Goal: Task Accomplishment & Management: Manage account settings

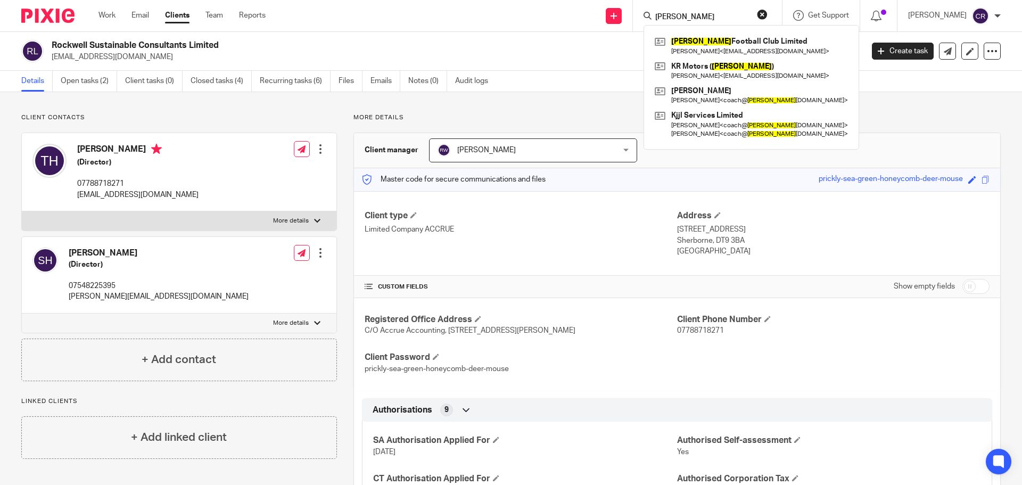
scroll to position [585, 0]
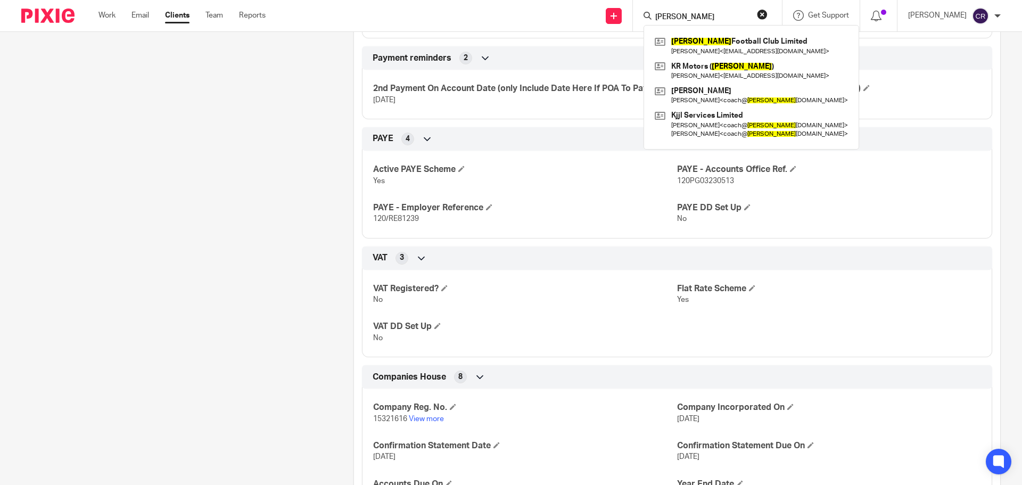
click at [764, 11] on button "reset" at bounding box center [762, 14] width 11 height 11
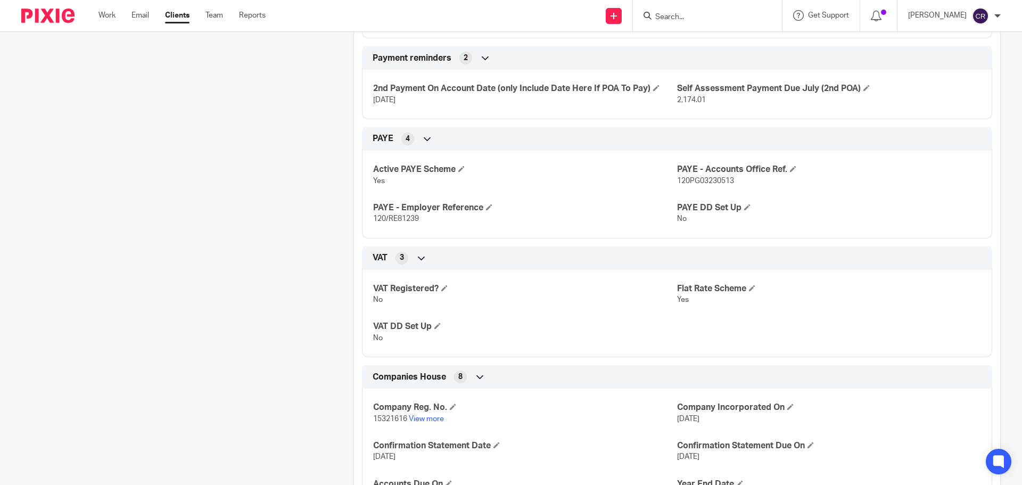
click at [707, 21] on input "Search" at bounding box center [702, 18] width 96 height 10
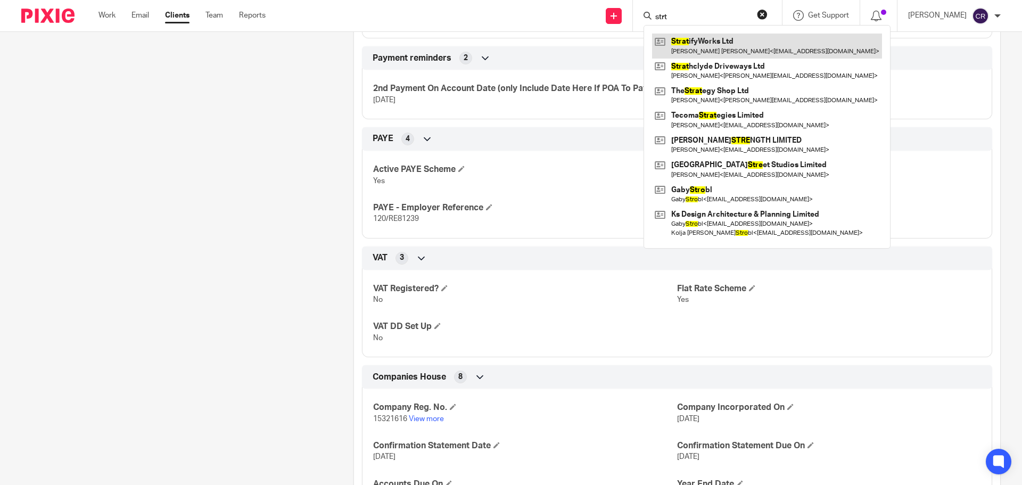
type input "strt"
click at [718, 40] on link at bounding box center [767, 46] width 230 height 24
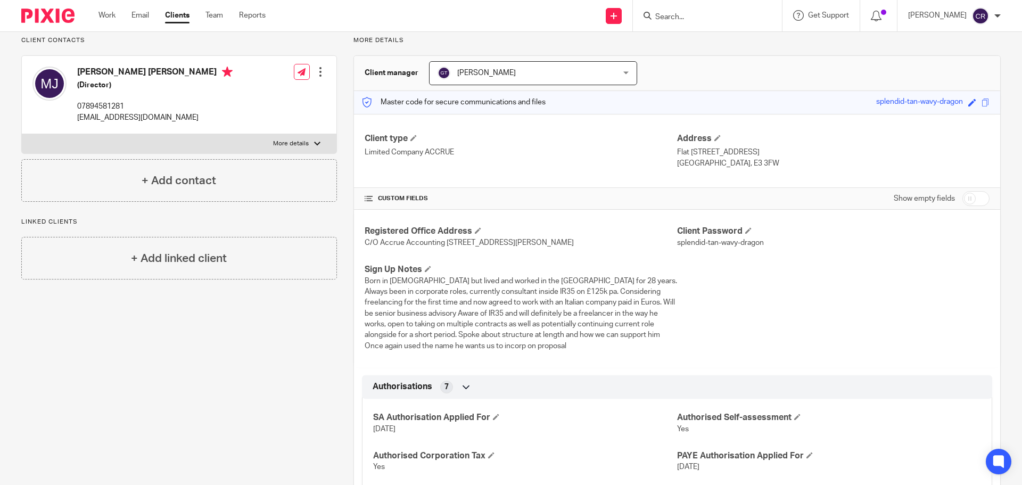
scroll to position [53, 0]
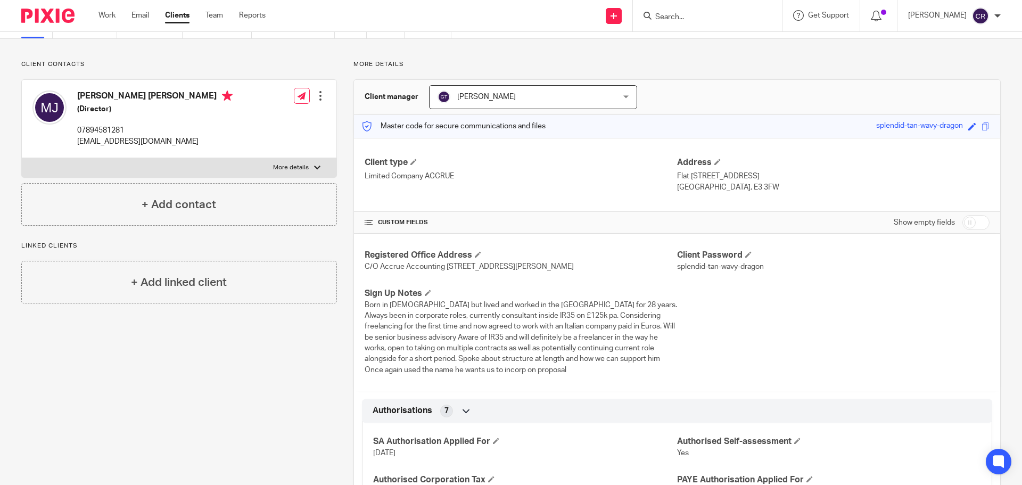
click at [962, 219] on input "checkbox" at bounding box center [975, 222] width 27 height 15
checkbox input "true"
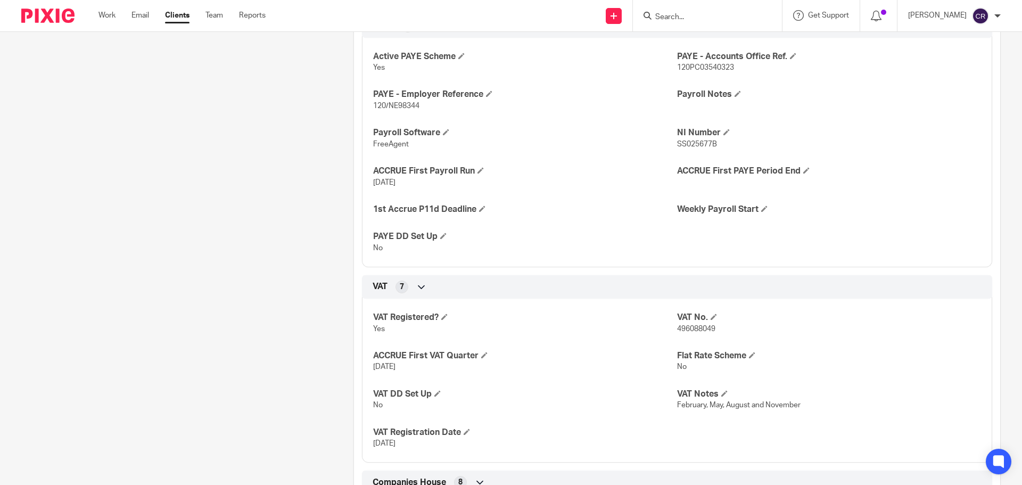
scroll to position [905, 0]
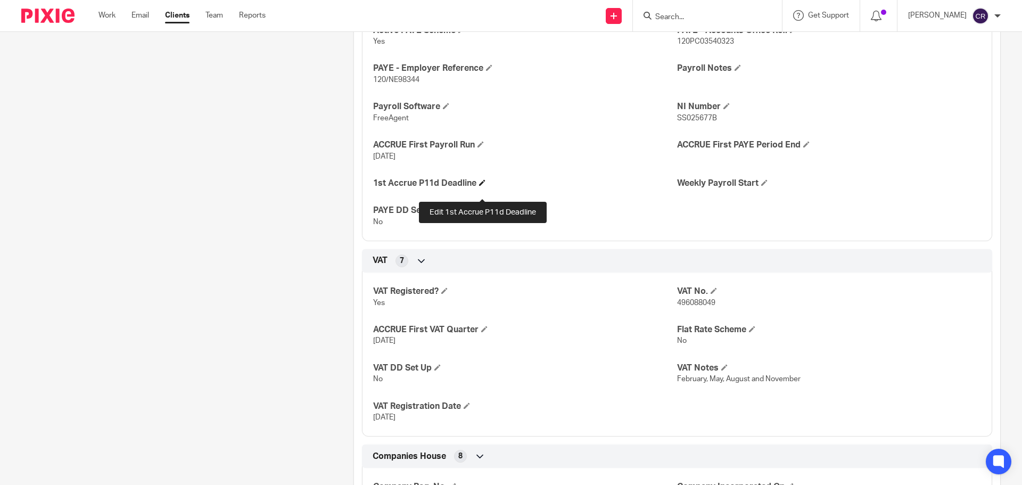
click at [484, 186] on span at bounding box center [482, 182] width 6 height 6
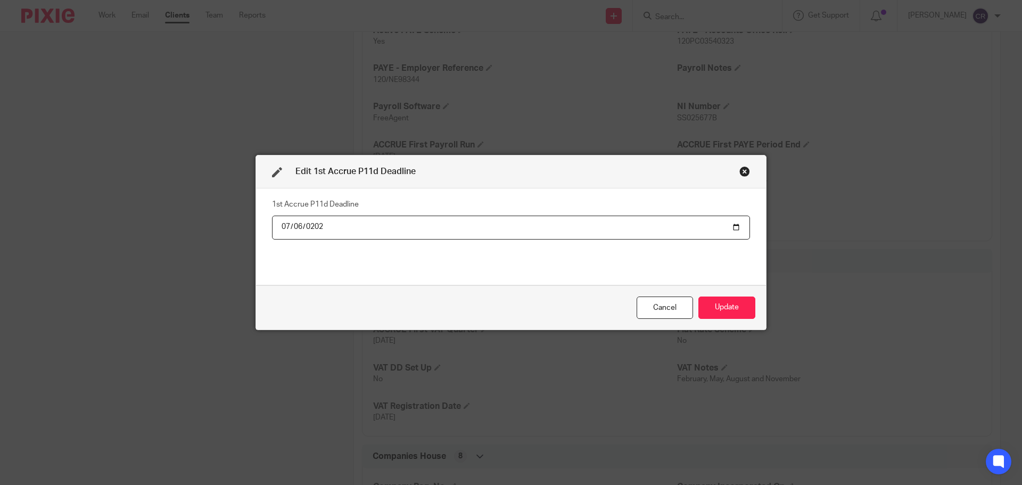
type input "2025-07-06"
click at [698, 296] on button "Update" at bounding box center [726, 307] width 57 height 23
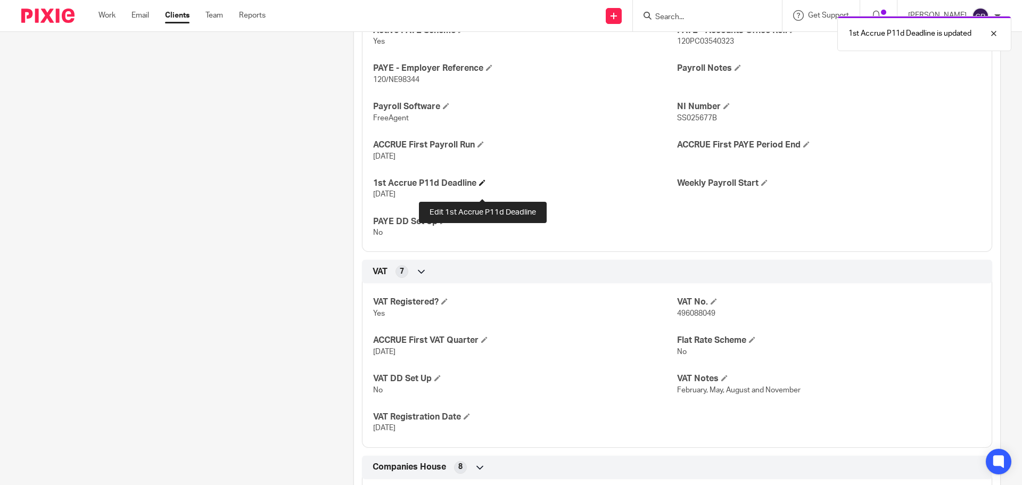
click at [482, 186] on span at bounding box center [482, 182] width 6 height 6
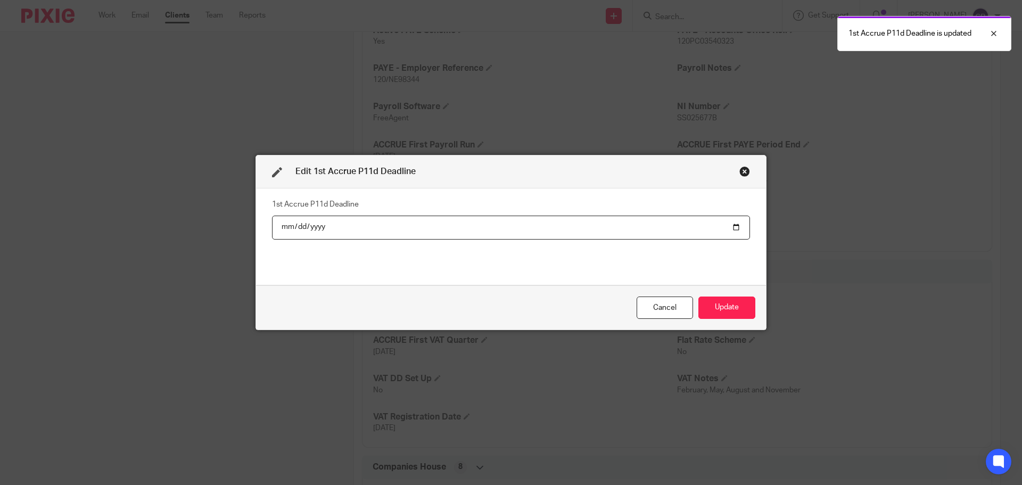
click at [319, 224] on input "2025-07-06" at bounding box center [511, 228] width 478 height 24
type input "2026-07-06"
click at [698, 296] on button "Update" at bounding box center [726, 307] width 57 height 23
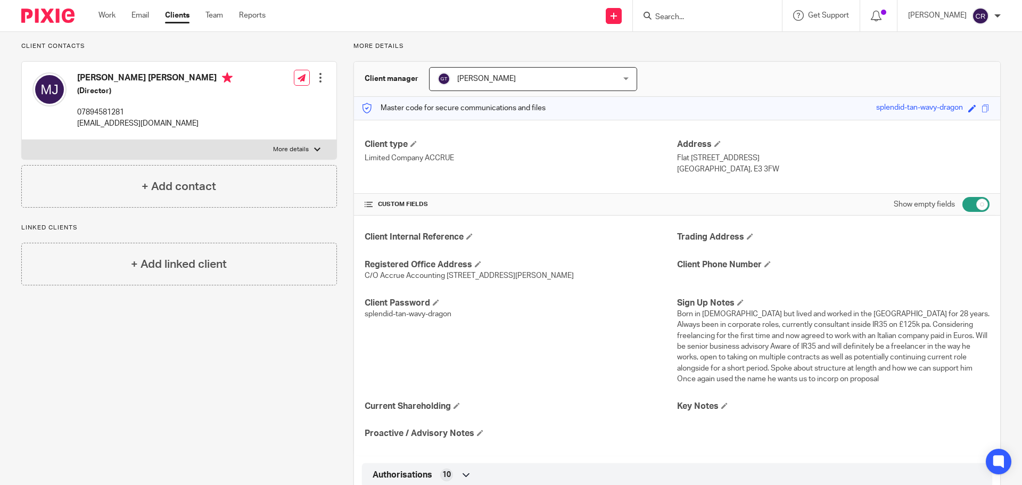
scroll to position [0, 0]
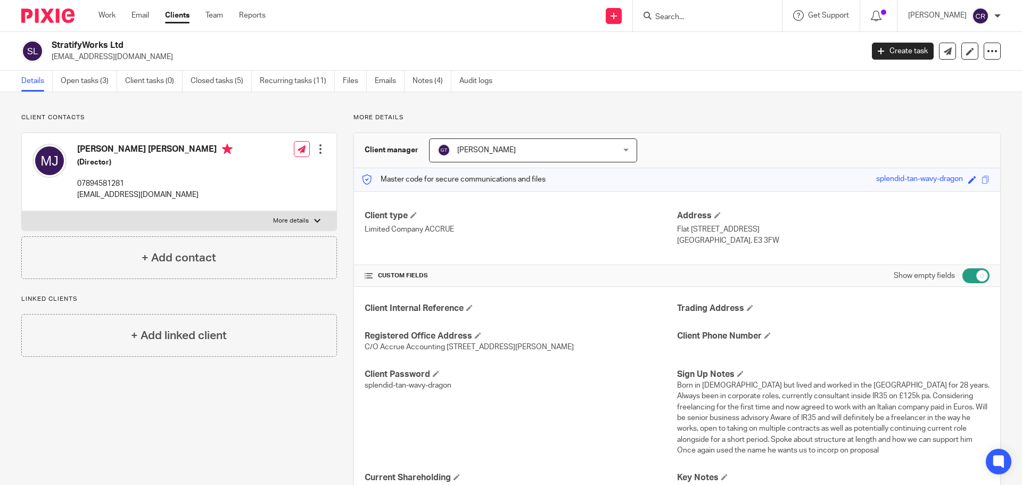
drag, startPoint x: 668, startPoint y: 228, endPoint x: 766, endPoint y: 228, distance: 97.9
click at [766, 228] on div "Client type Limited Company ACCRUE Address Flat 505, Maestro Apartments, 55 Vio…" at bounding box center [677, 228] width 646 height 74
drag, startPoint x: 801, startPoint y: 231, endPoint x: 738, endPoint y: 247, distance: 64.9
click at [801, 231] on p "Flat 505, Maestro Apartments, 55 Violet Road" at bounding box center [833, 229] width 312 height 11
drag, startPoint x: 771, startPoint y: 231, endPoint x: 672, endPoint y: 230, distance: 98.5
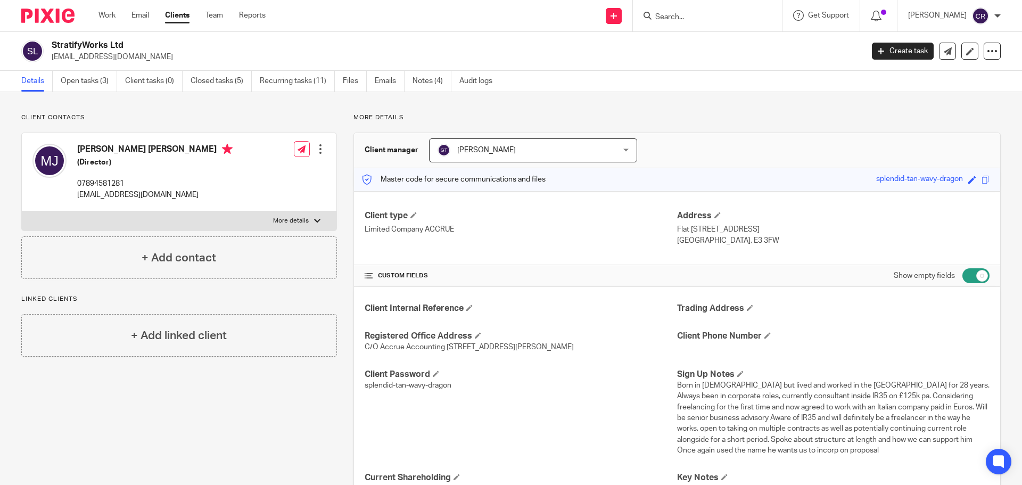
click at [677, 230] on p "Flat 505, Maestro Apartments, 55 Violet Road" at bounding box center [833, 229] width 312 height 11
copy p "Flat 505, Maestro Apartments"
drag, startPoint x: 813, startPoint y: 229, endPoint x: 775, endPoint y: 231, distance: 37.8
click at [775, 231] on p "Flat 505, Maestro Apartments, 55 Violet Road" at bounding box center [833, 229] width 312 height 11
copy p "55 Violet Road"
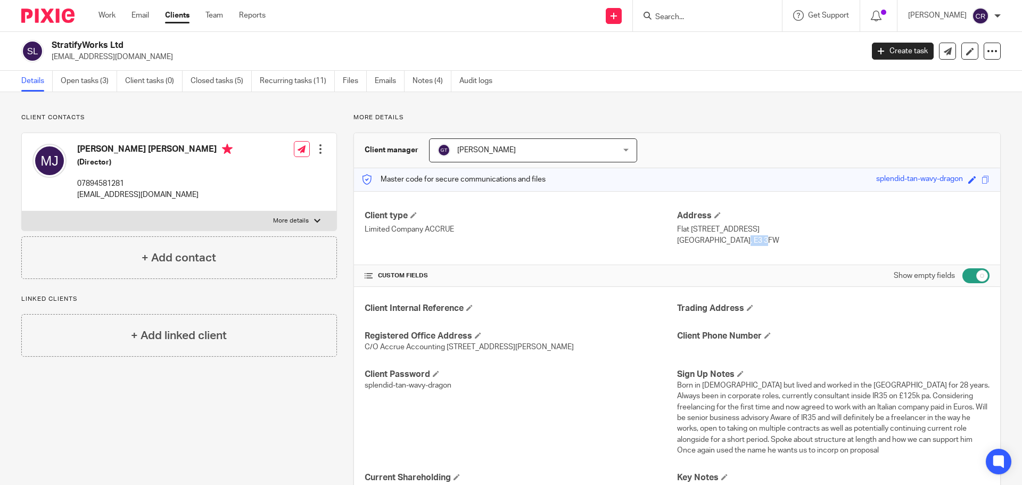
drag, startPoint x: 736, startPoint y: 237, endPoint x: 701, endPoint y: 243, distance: 35.5
click at [701, 243] on p "London, E3 3FW" at bounding box center [833, 240] width 312 height 11
copy p "E3 3FW"
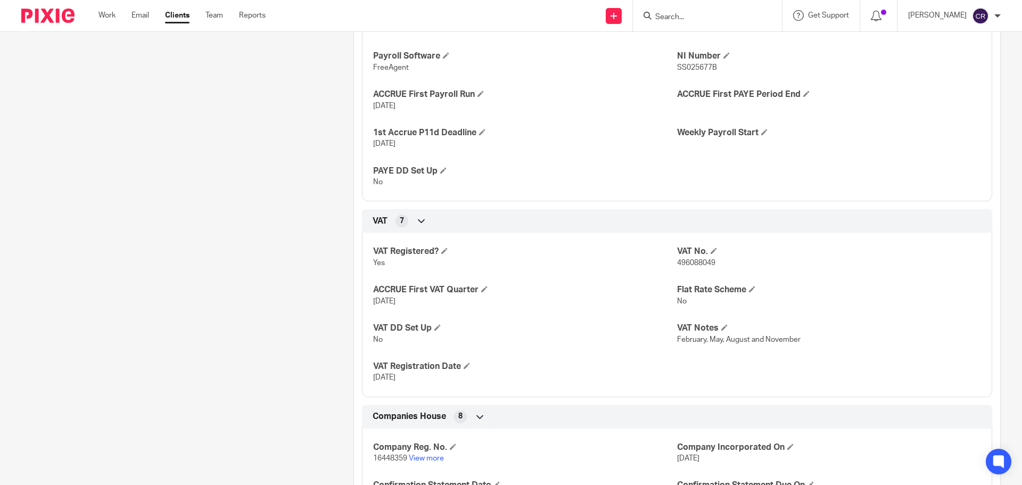
scroll to position [851, 0]
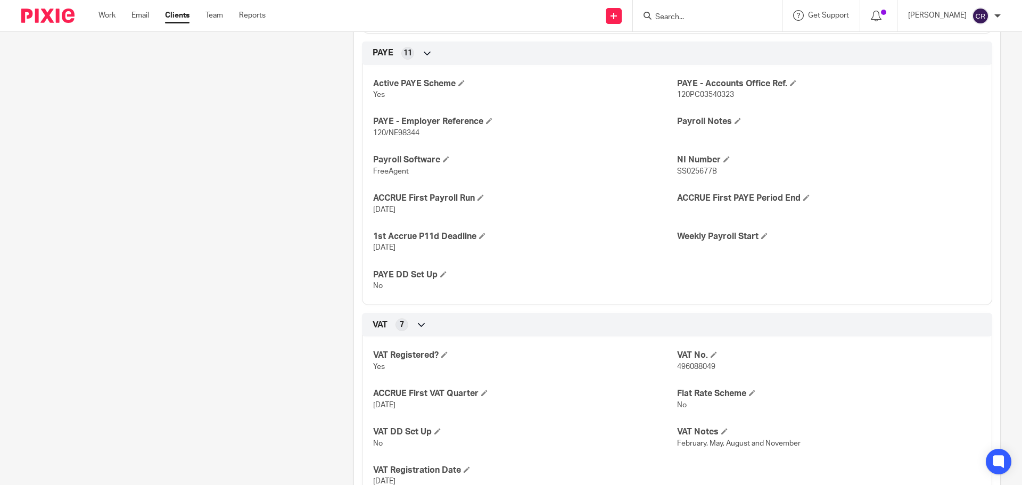
click at [713, 15] on input "Search" at bounding box center [702, 18] width 96 height 10
type input "lightblu"
click at [724, 38] on link at bounding box center [742, 46] width 180 height 24
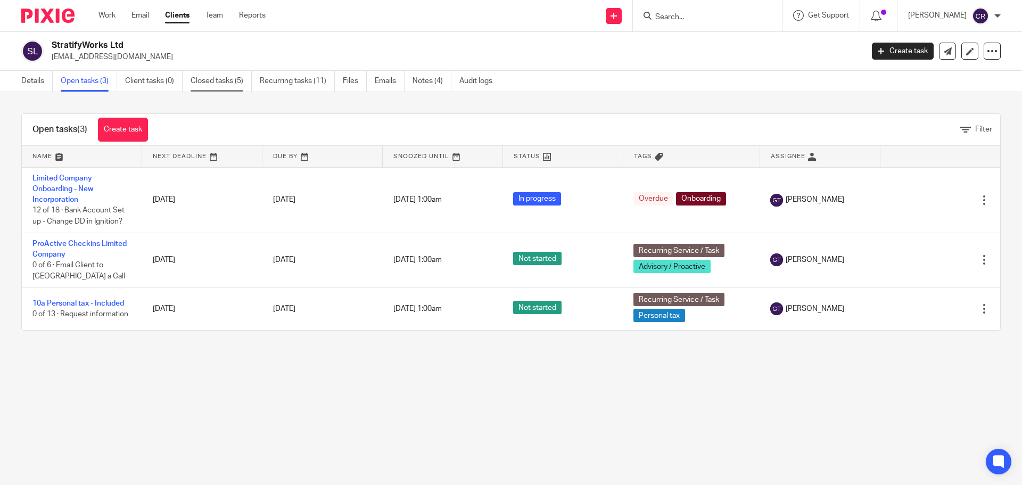
click at [230, 80] on link "Closed tasks (5)" at bounding box center [221, 81] width 61 height 21
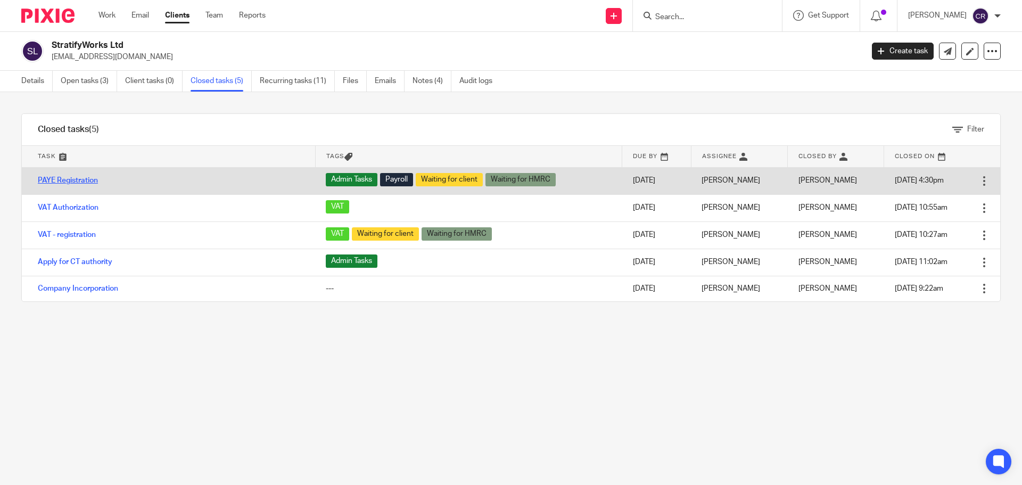
click at [61, 178] on link "PAYE Registration" at bounding box center [68, 180] width 60 height 7
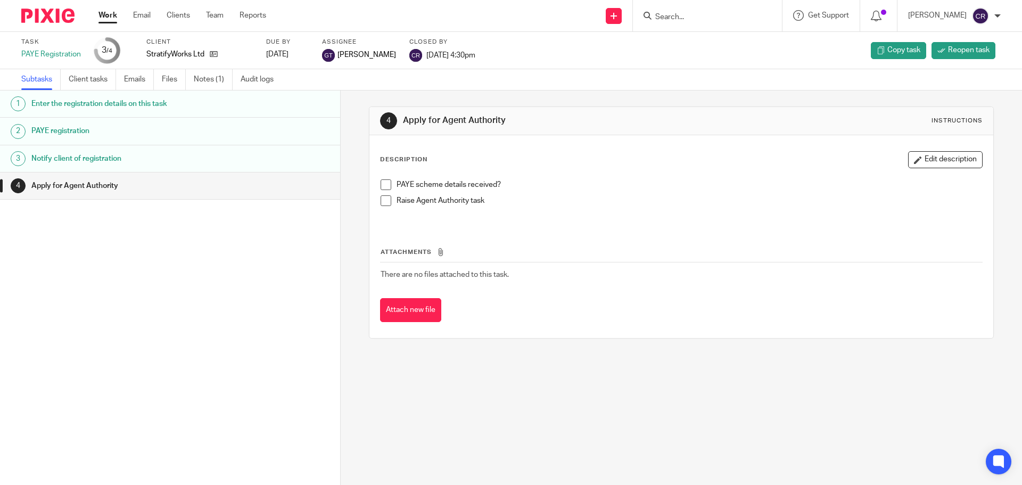
click at [185, 110] on h1 "Enter the registration details on this task" at bounding box center [130, 104] width 199 height 16
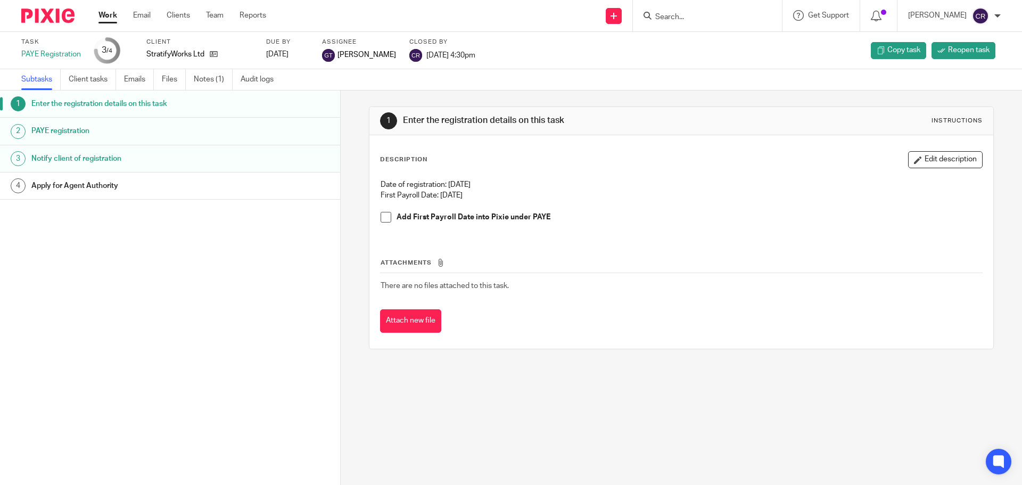
drag, startPoint x: 481, startPoint y: 195, endPoint x: 378, endPoint y: 200, distance: 102.8
click at [381, 200] on p "First Payroll Date: [DATE]" at bounding box center [681, 195] width 601 height 11
click at [501, 196] on p "First Payroll Date: [DATE]" at bounding box center [681, 195] width 601 height 11
drag, startPoint x: 489, startPoint y: 194, endPoint x: 374, endPoint y: 199, distance: 115.0
click at [375, 199] on div "Date of registration: 06/07/2025 First Payroll Date: 28/07/2025 Add First Payro…" at bounding box center [680, 205] width 611 height 62
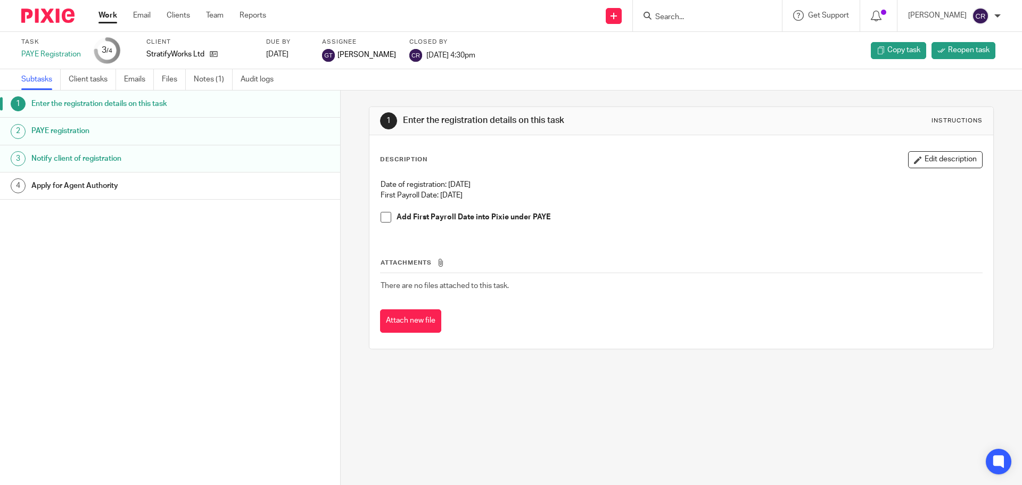
click at [486, 193] on p "First Payroll Date: 28/07/2025" at bounding box center [681, 195] width 601 height 11
drag, startPoint x: 493, startPoint y: 194, endPoint x: 379, endPoint y: 197, distance: 113.9
click at [381, 197] on p "First Payroll Date: 28/07/2025" at bounding box center [681, 195] width 601 height 11
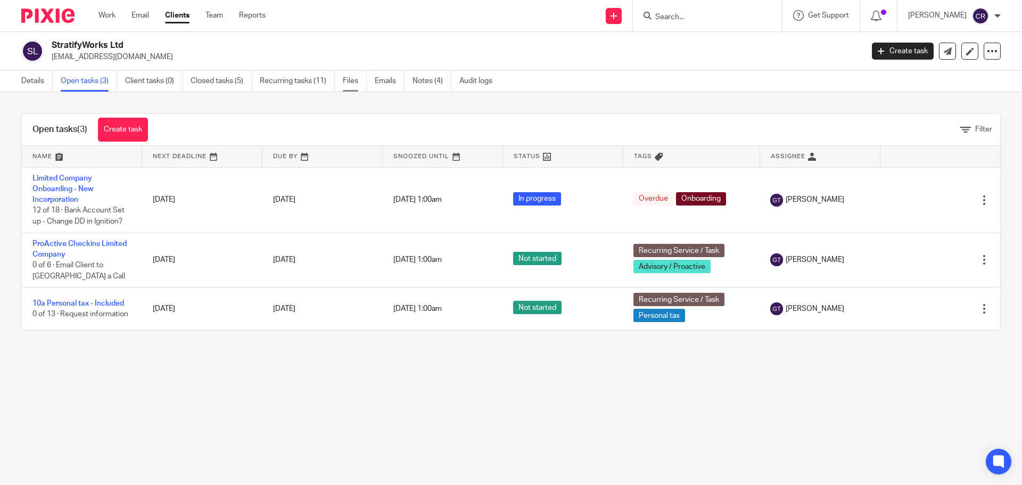
click at [348, 81] on link "Files" at bounding box center [355, 81] width 24 height 21
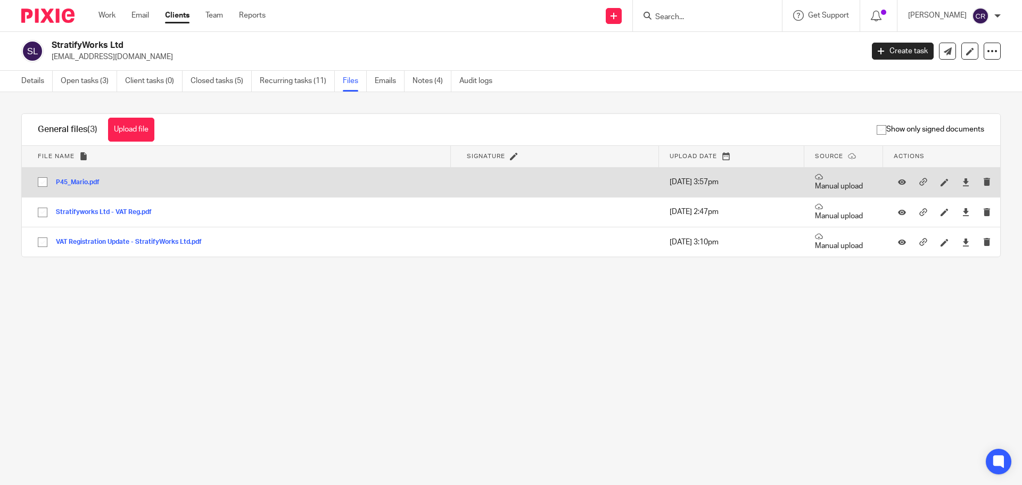
click at [84, 183] on button "P45_Mario.pdf" at bounding box center [82, 182] width 52 height 7
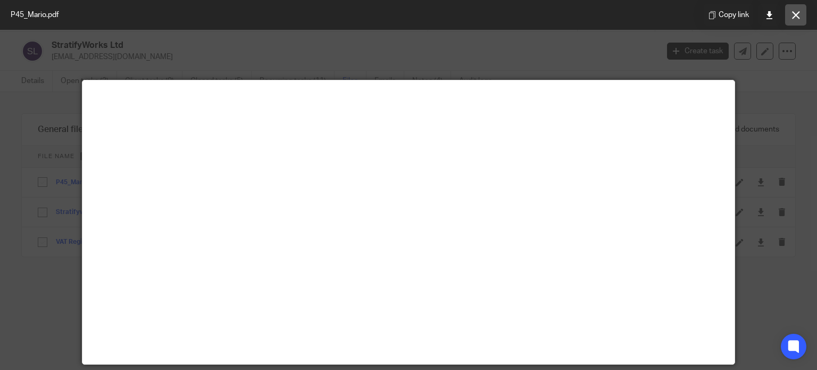
click at [799, 12] on icon at bounding box center [796, 15] width 8 height 8
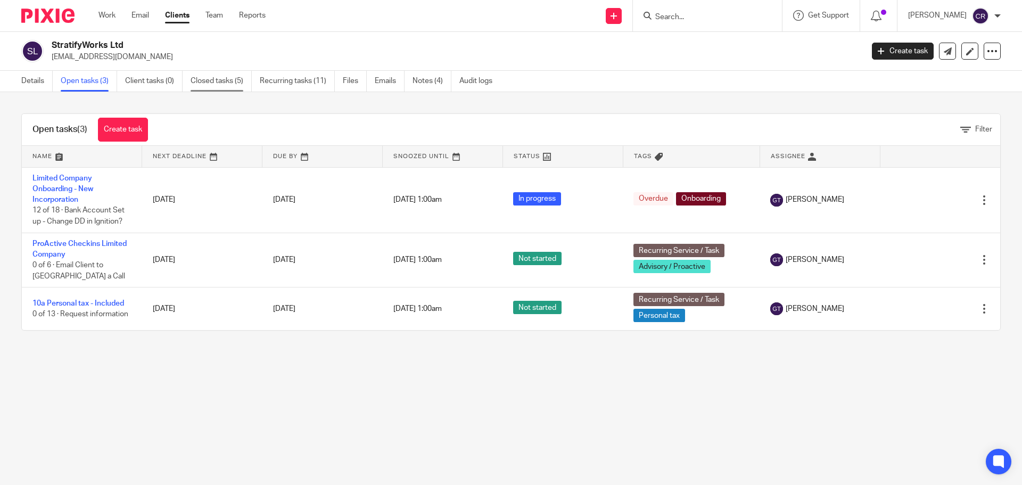
click at [218, 82] on link "Closed tasks (5)" at bounding box center [221, 81] width 61 height 21
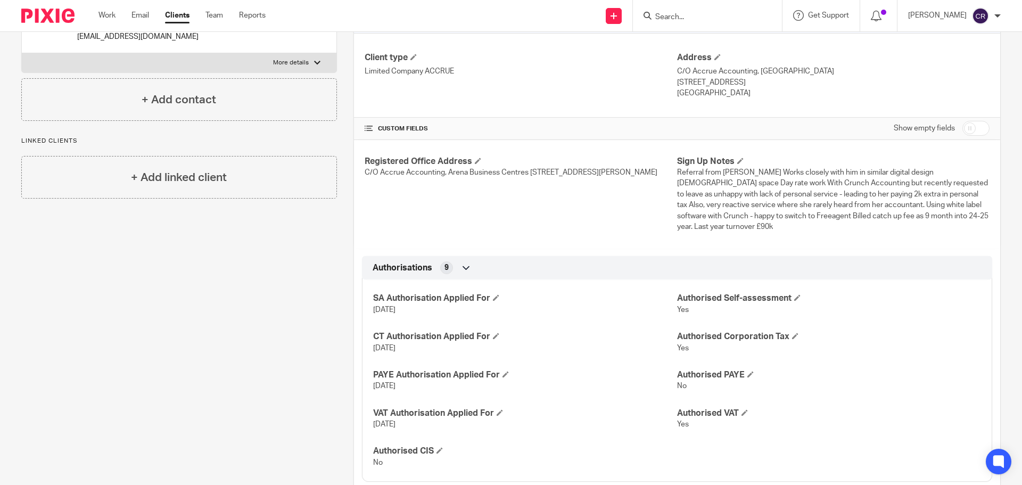
scroll to position [160, 0]
click at [503, 374] on span at bounding box center [505, 372] width 6 height 6
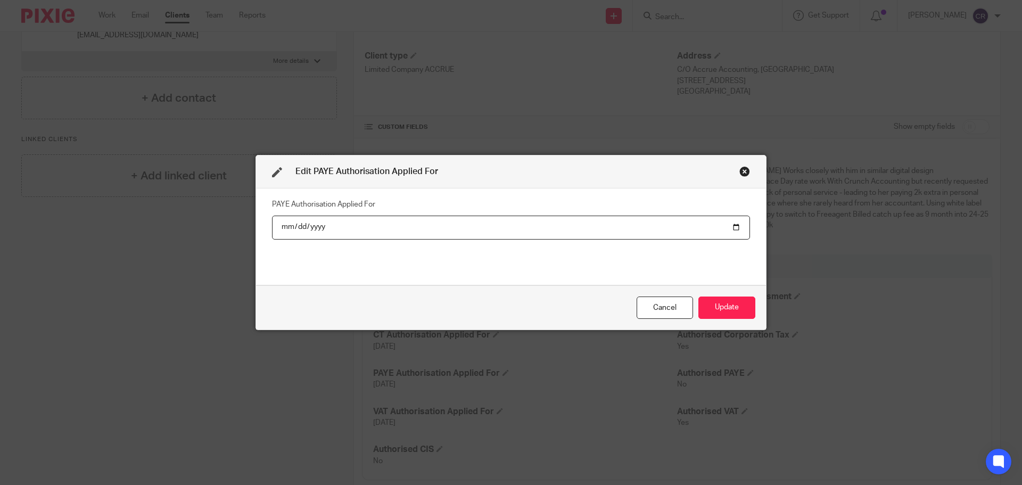
click at [738, 226] on input "[DATE]" at bounding box center [511, 228] width 478 height 24
drag, startPoint x: 729, startPoint y: 224, endPoint x: 735, endPoint y: 226, distance: 7.4
click at [731, 224] on input "2025-07-11" at bounding box center [511, 228] width 478 height 24
type input "2025-08-12"
click at [730, 307] on button "Update" at bounding box center [726, 307] width 57 height 23
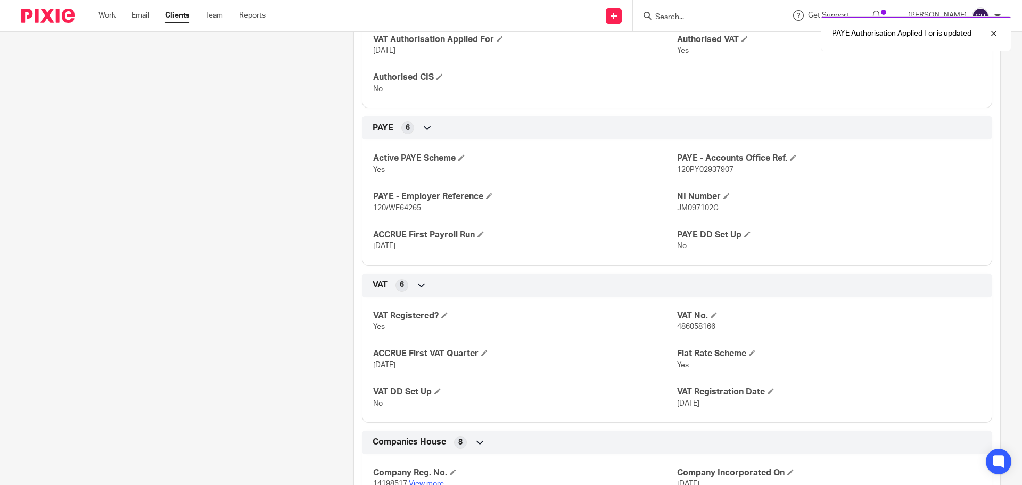
scroll to position [532, 0]
click at [718, 169] on span "120PY02937907" at bounding box center [705, 169] width 56 height 7
copy span "120PY02937907"
click at [390, 205] on span "120/WE64265" at bounding box center [397, 207] width 48 height 7
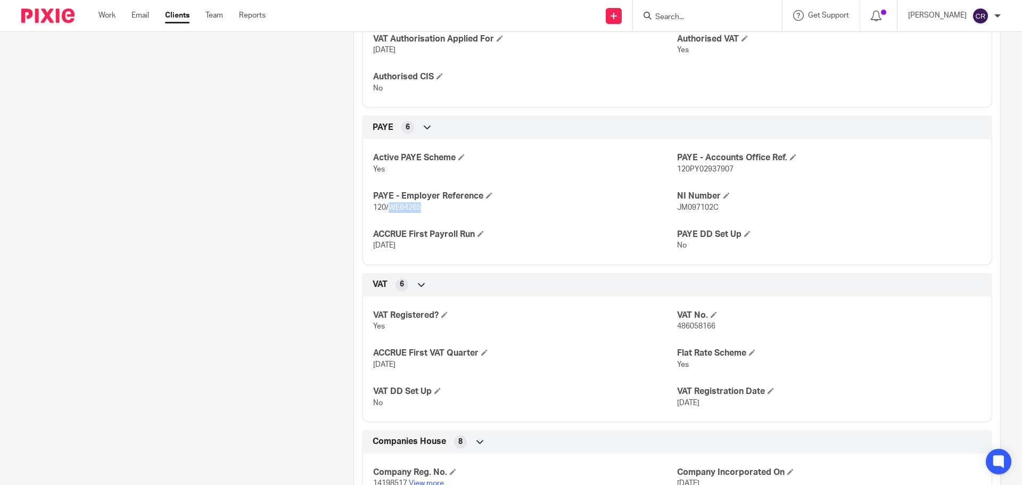
click at [390, 205] on span "120/WE64265" at bounding box center [397, 207] width 48 height 7
copy span "WE64265"
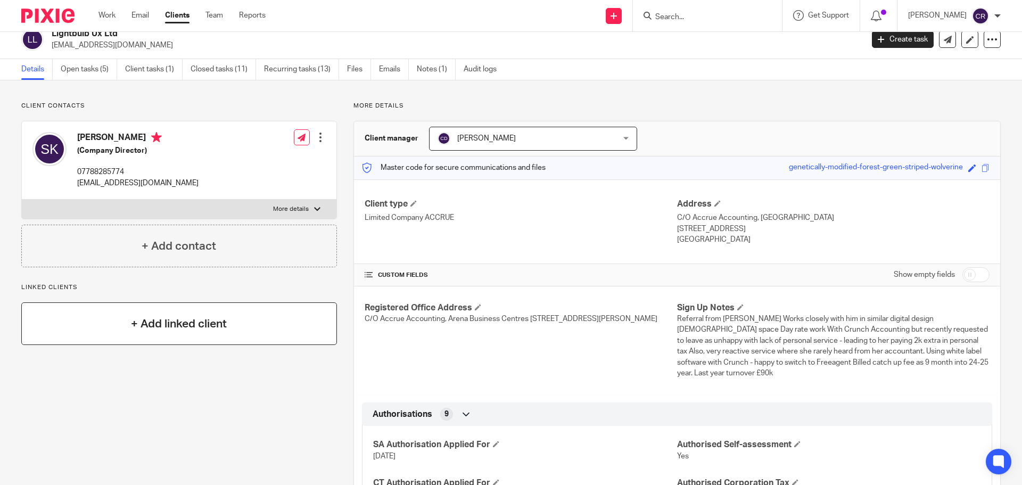
scroll to position [0, 0]
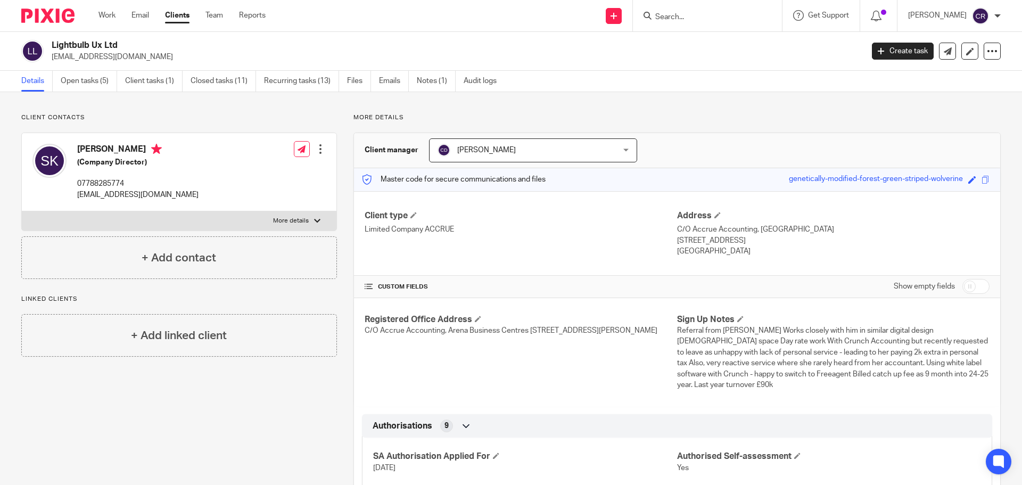
click at [65, 43] on h2 "Lightbulb Ux Ltd" at bounding box center [373, 45] width 643 height 11
copy div "Lightbulb Ux Ltd"
click at [683, 19] on input "Search" at bounding box center [702, 18] width 96 height 10
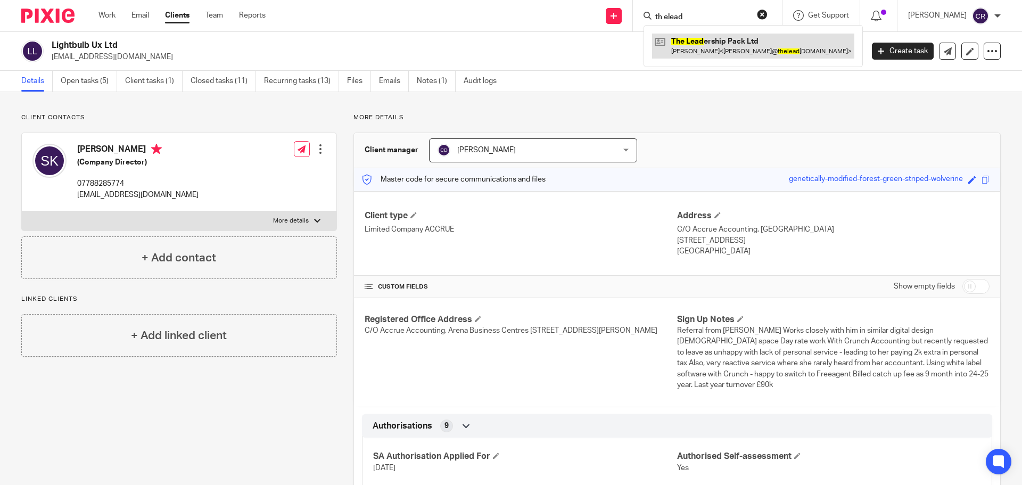
type input "th elead"
click at [693, 47] on link at bounding box center [753, 46] width 202 height 24
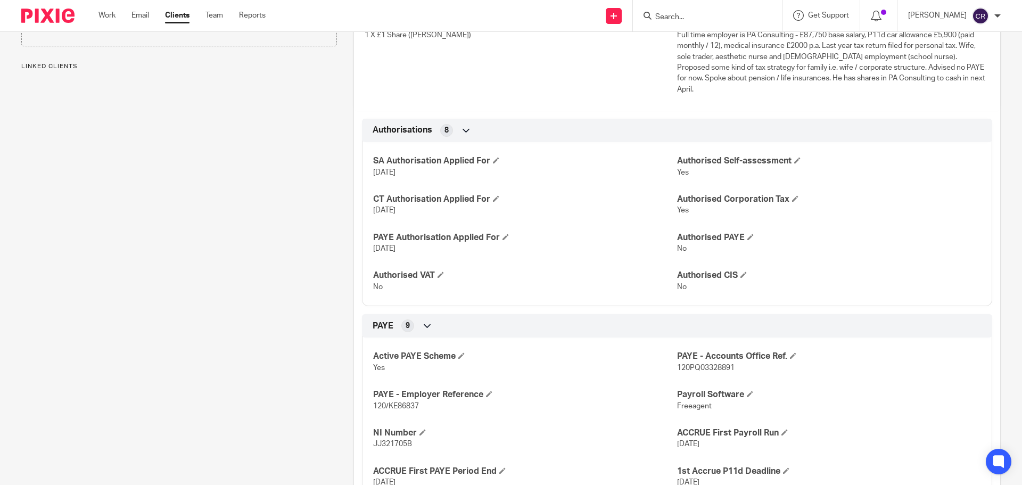
scroll to position [373, 0]
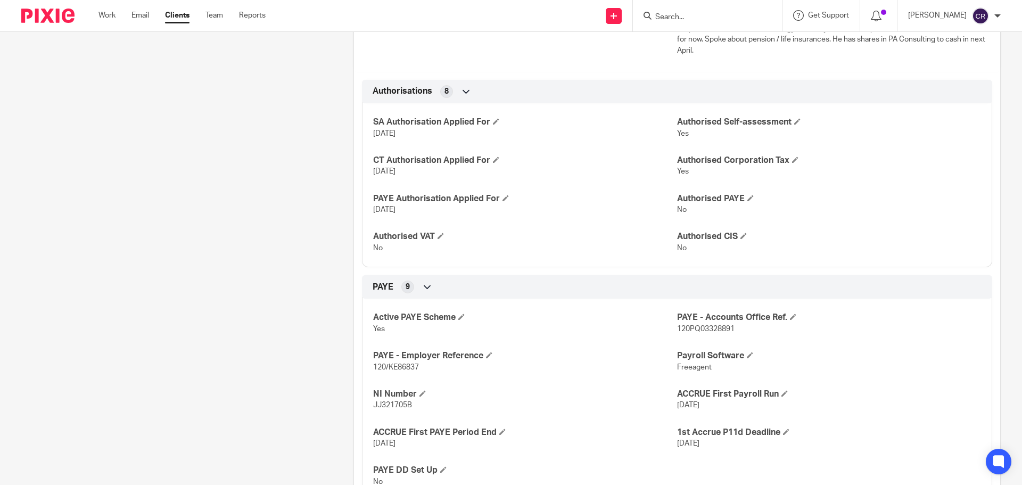
click at [697, 325] on span "120PQ03328891" at bounding box center [705, 328] width 57 height 7
copy span "120PQ03328891"
click at [394, 363] on span "120/KE86837" at bounding box center [396, 366] width 46 height 7
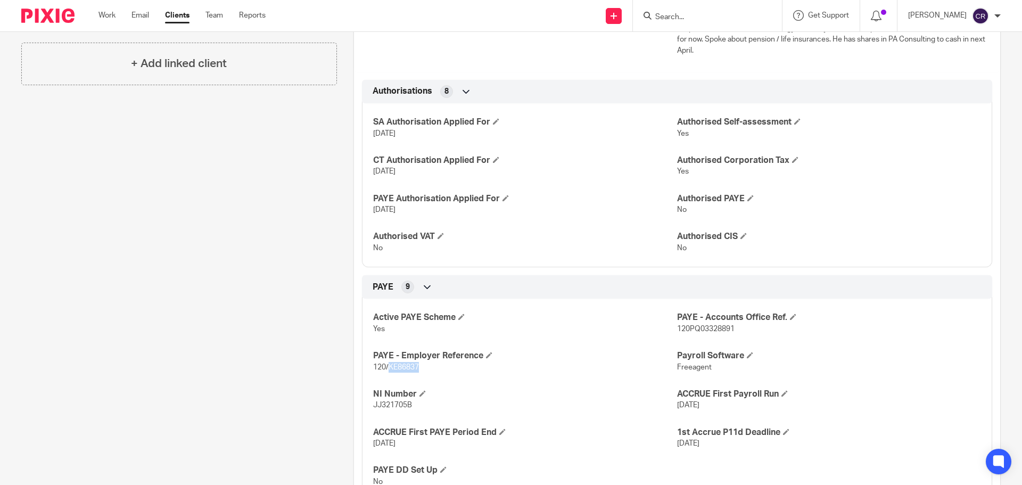
copy span "KE86837"
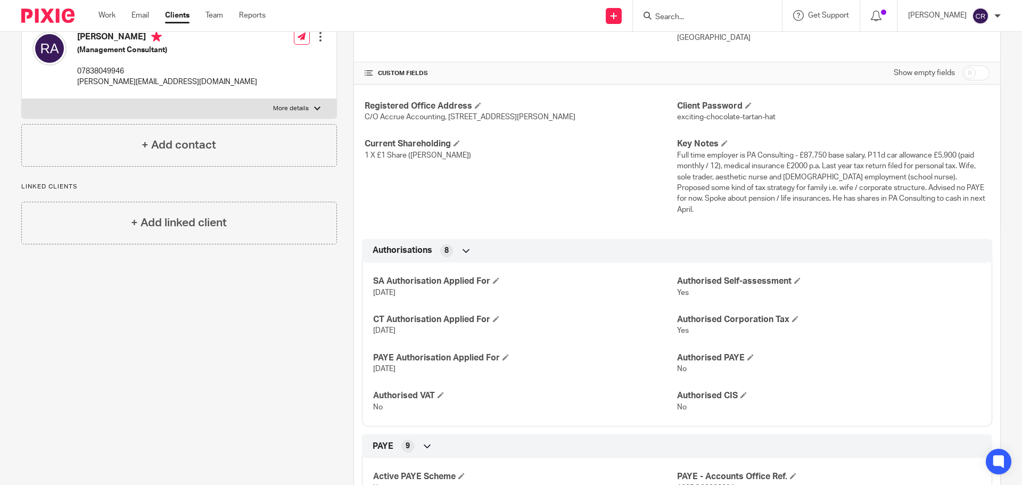
scroll to position [160, 0]
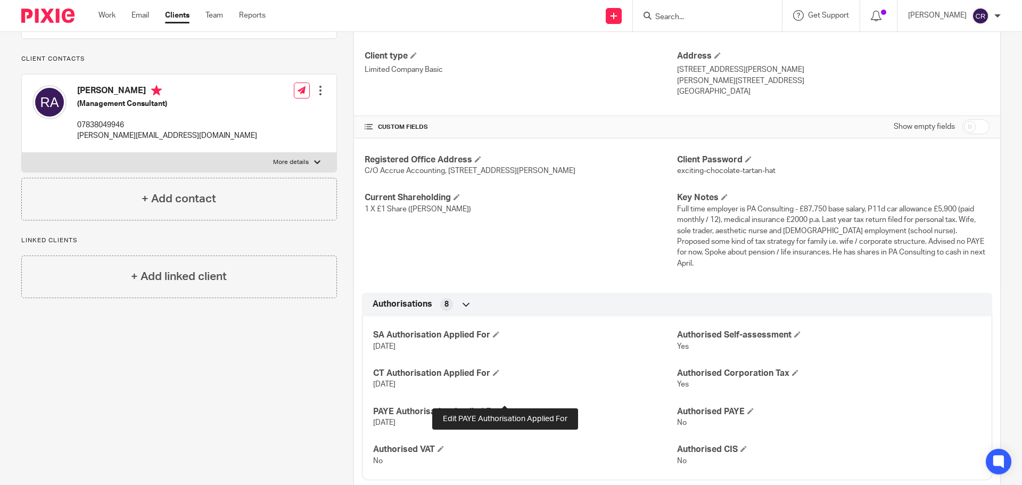
click at [505, 408] on span at bounding box center [505, 411] width 6 height 6
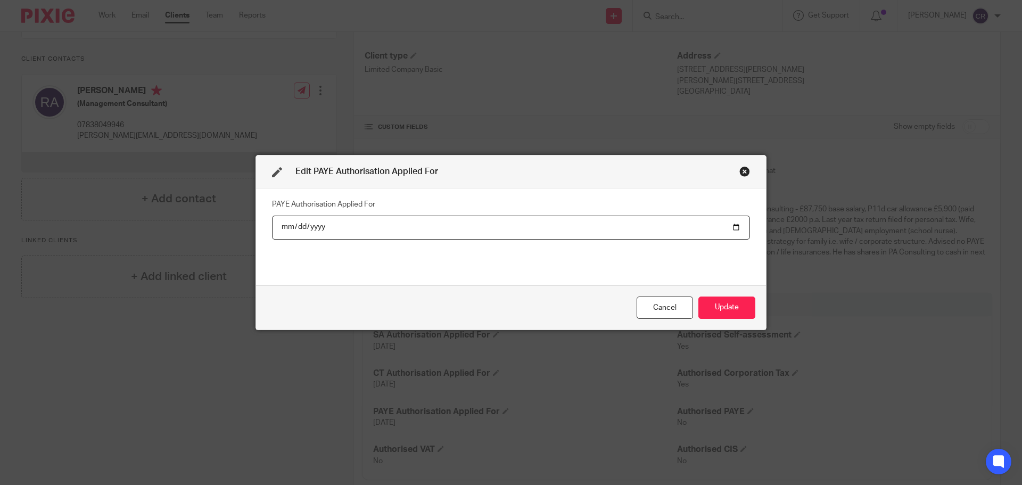
click at [730, 225] on input "2025-07-11" at bounding box center [511, 228] width 478 height 24
type input "2025-08-12"
click at [721, 312] on button "Update" at bounding box center [726, 307] width 57 height 23
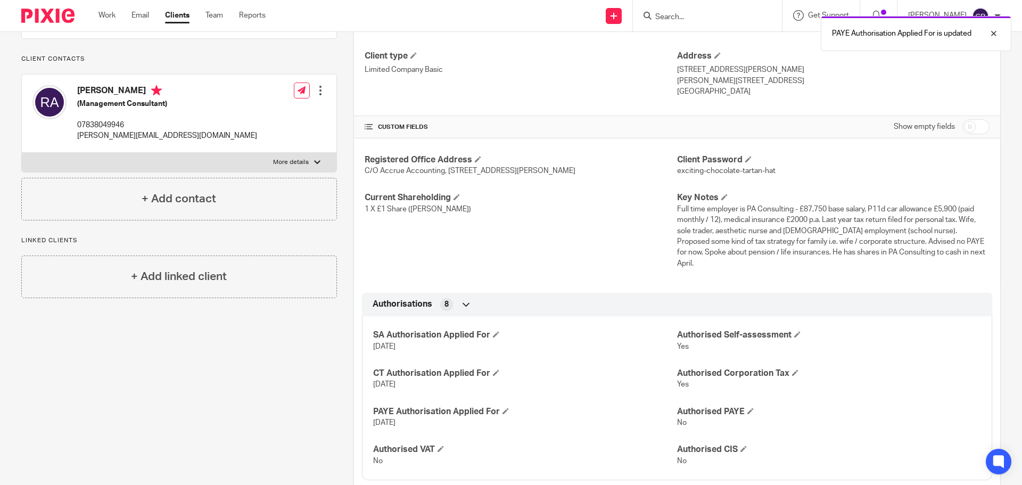
click at [677, 16] on div "PAYE Authorisation Applied For is updated" at bounding box center [761, 31] width 500 height 40
click at [994, 32] on div at bounding box center [985, 33] width 29 height 13
click at [696, 13] on input "Search" at bounding box center [702, 18] width 96 height 10
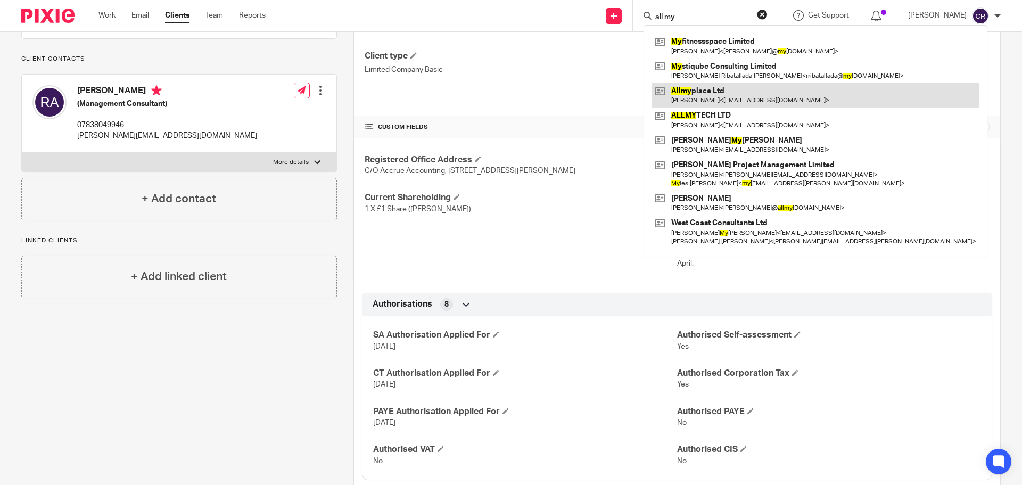
type input "all my"
click at [735, 96] on link at bounding box center [815, 95] width 327 height 24
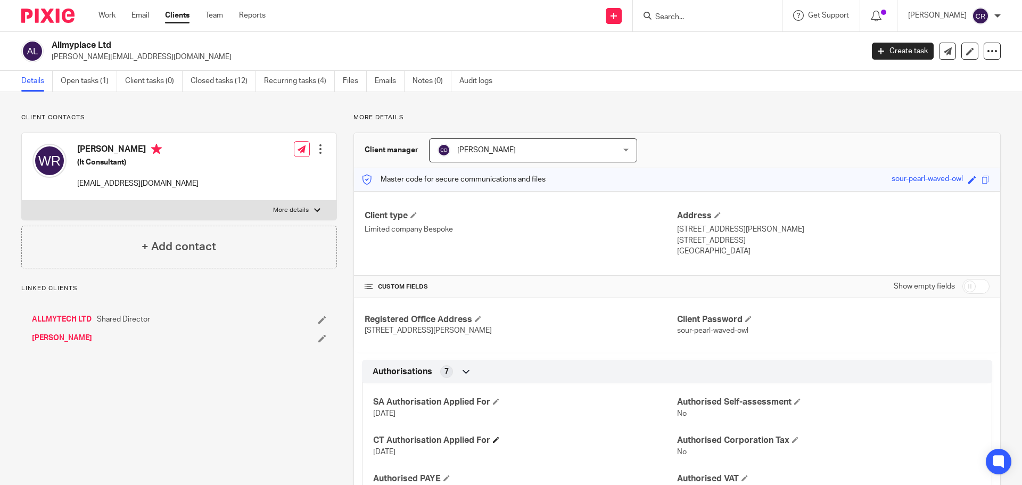
scroll to position [53, 0]
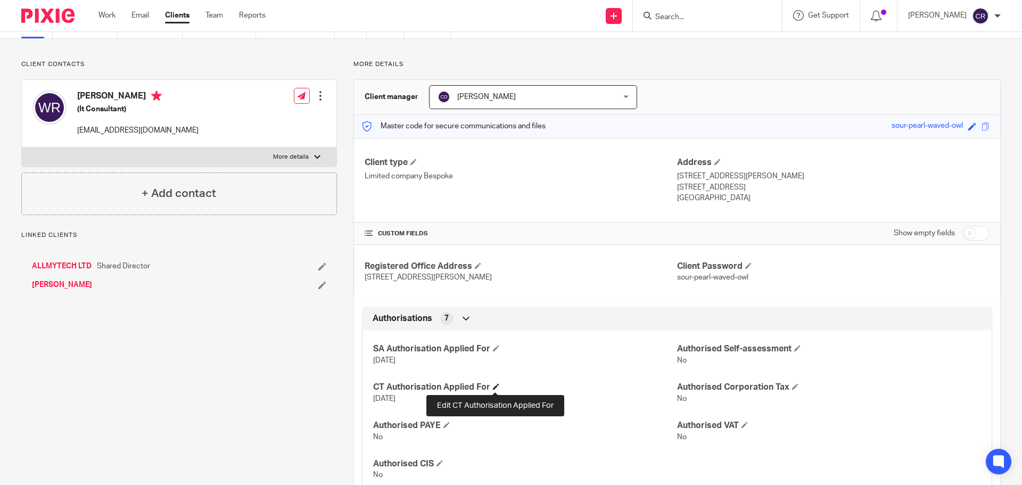
click at [493, 387] on span at bounding box center [496, 386] width 6 height 6
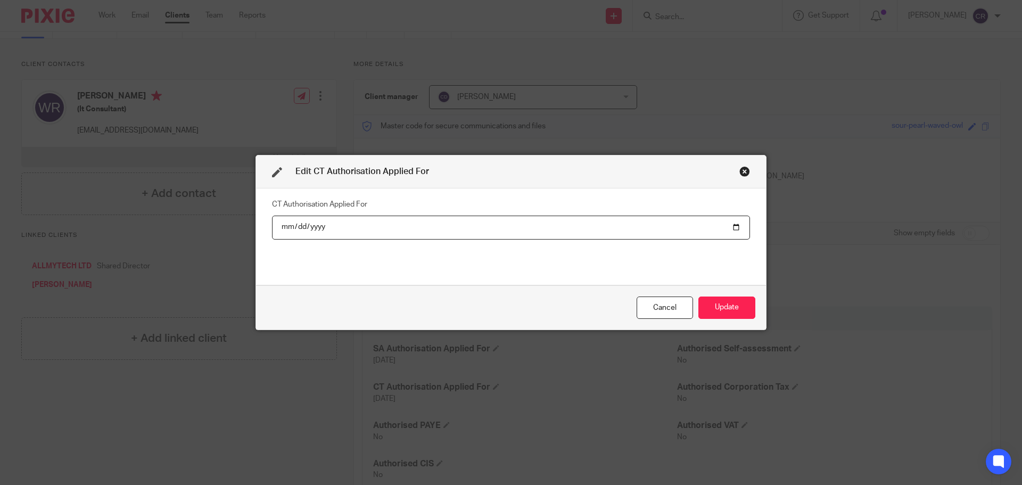
click at [731, 224] on input "2025-07-11" at bounding box center [511, 228] width 478 height 24
type input "2025-08-12"
click at [734, 301] on button "Update" at bounding box center [726, 307] width 57 height 23
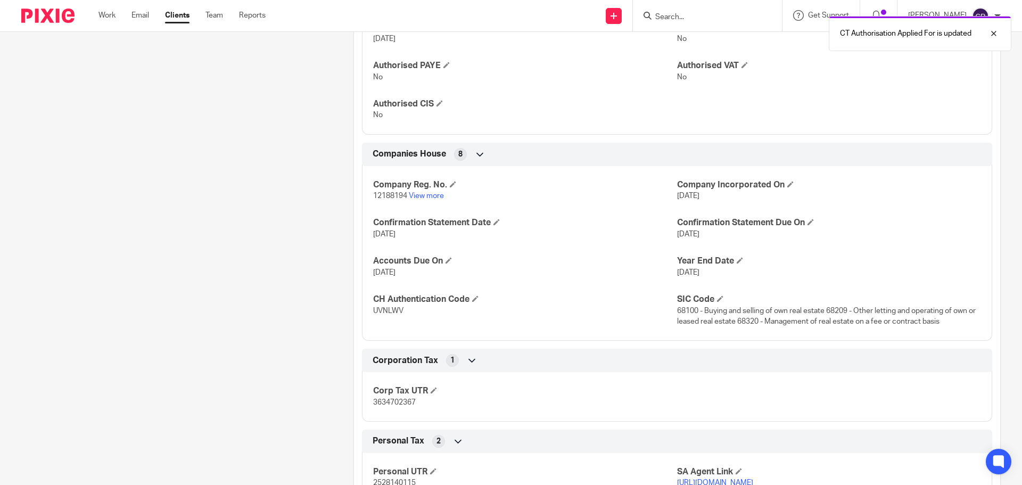
scroll to position [426, 0]
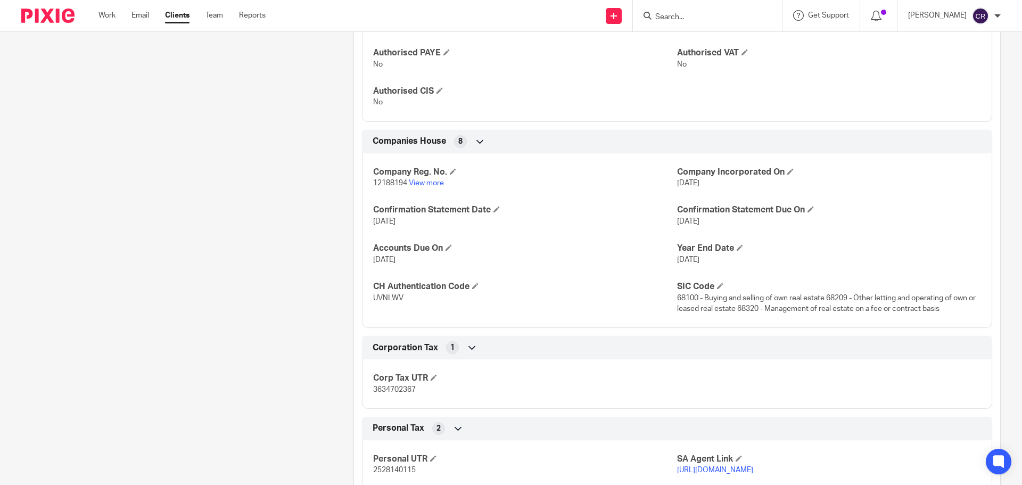
click at [384, 389] on span "3634702367" at bounding box center [394, 389] width 43 height 7
copy span "3634702367"
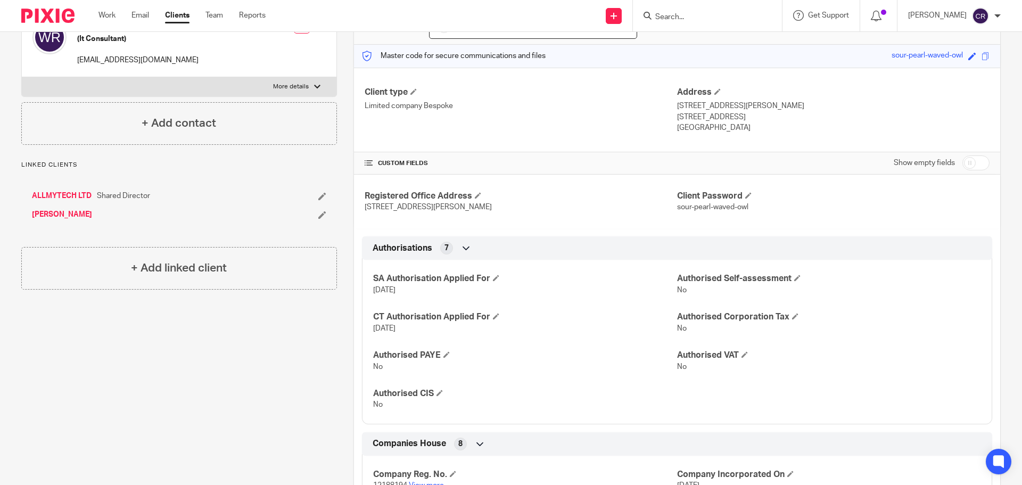
scroll to position [53, 0]
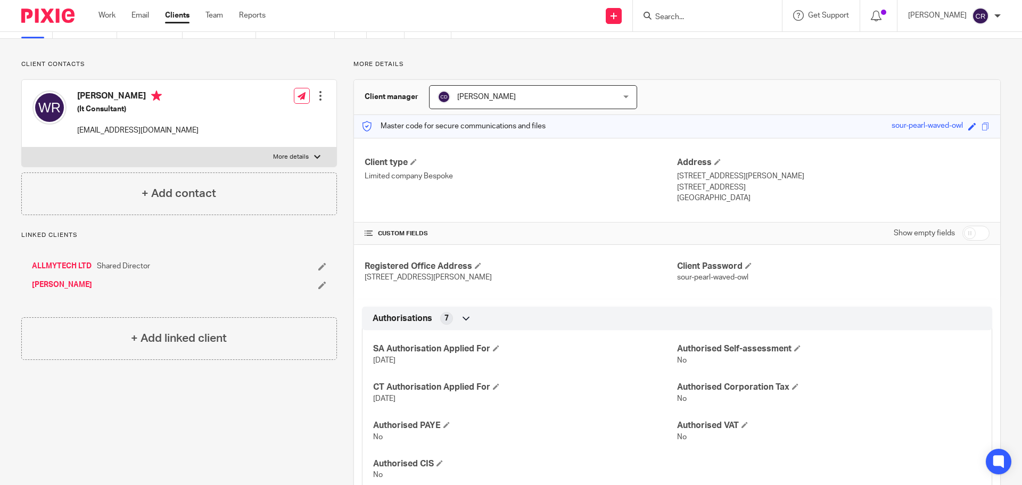
drag, startPoint x: 590, startPoint y: 276, endPoint x: 549, endPoint y: 279, distance: 40.6
click at [549, 279] on p "71-75 Shelton Street, Covent Garden, London, England, WC2H 9JQ" at bounding box center [521, 277] width 312 height 11
copy span "WC2H 9JQ"
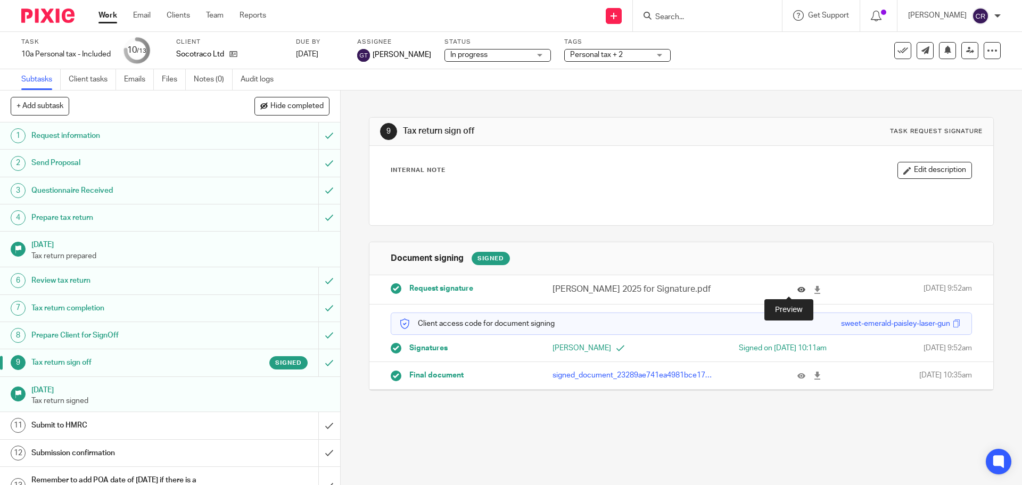
click at [797, 292] on icon at bounding box center [801, 290] width 8 height 8
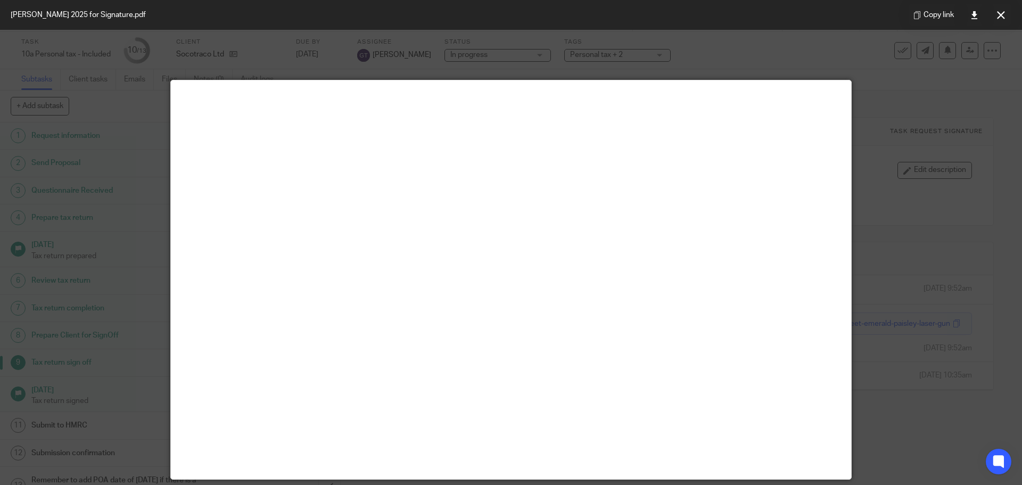
click at [995, 18] on button at bounding box center [1000, 14] width 21 height 21
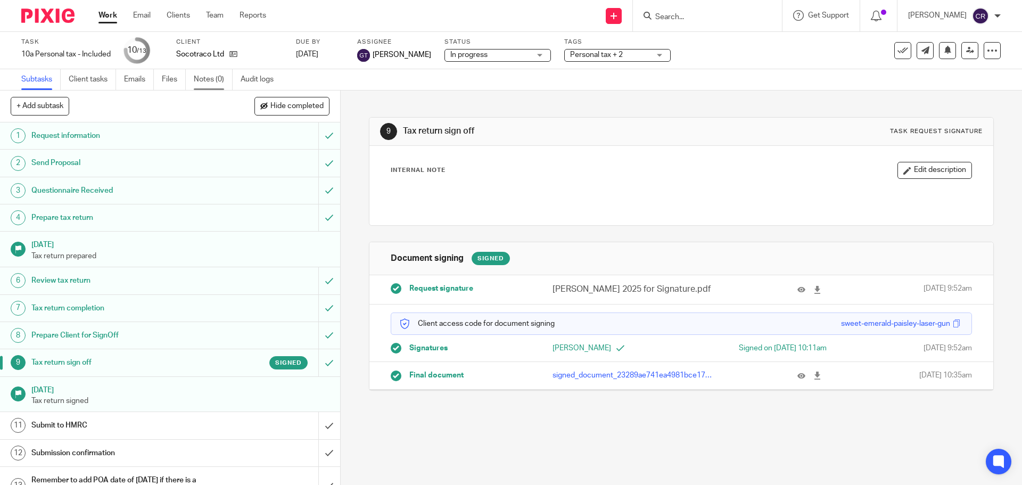
click at [200, 82] on link "Notes (0)" at bounding box center [213, 79] width 39 height 21
click at [320, 425] on input "submit" at bounding box center [170, 425] width 340 height 27
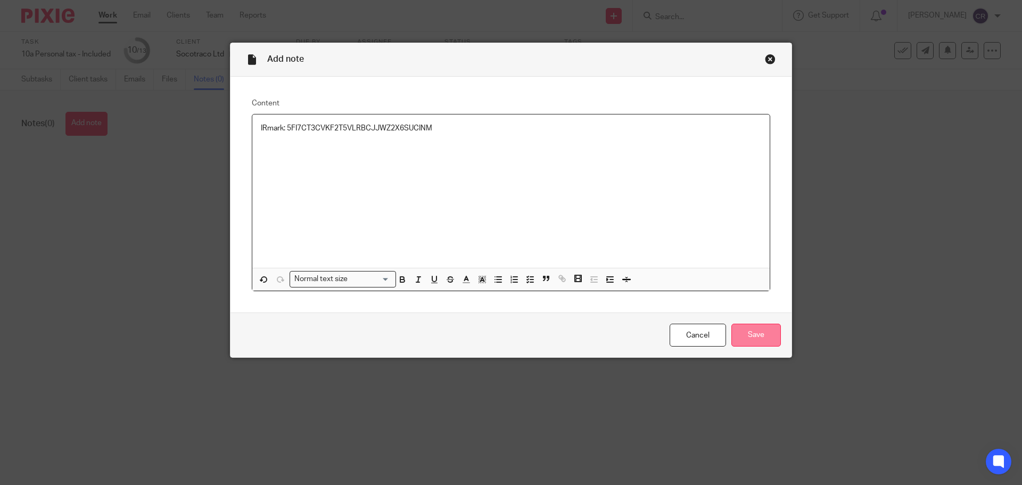
click at [746, 326] on input "Save" at bounding box center [755, 335] width 49 height 23
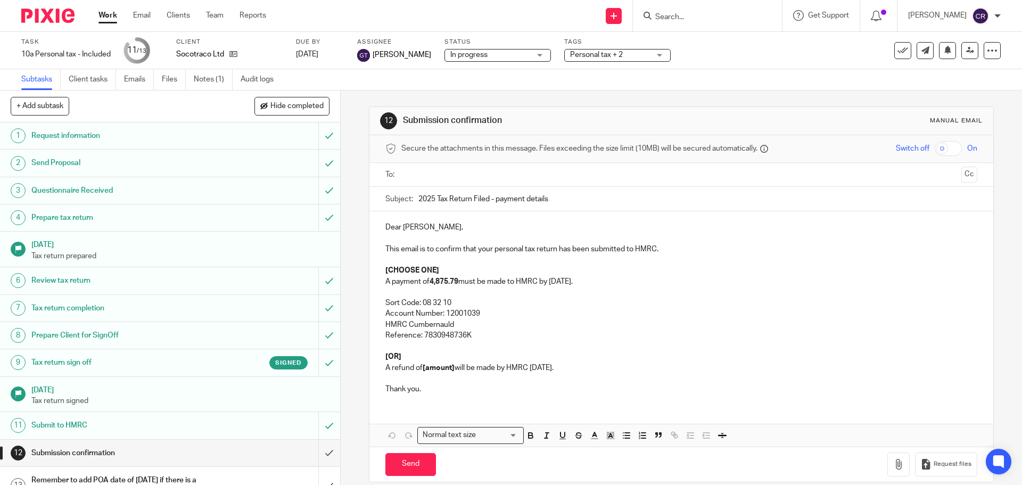
click at [430, 282] on strong "4,875.79" at bounding box center [443, 281] width 29 height 7
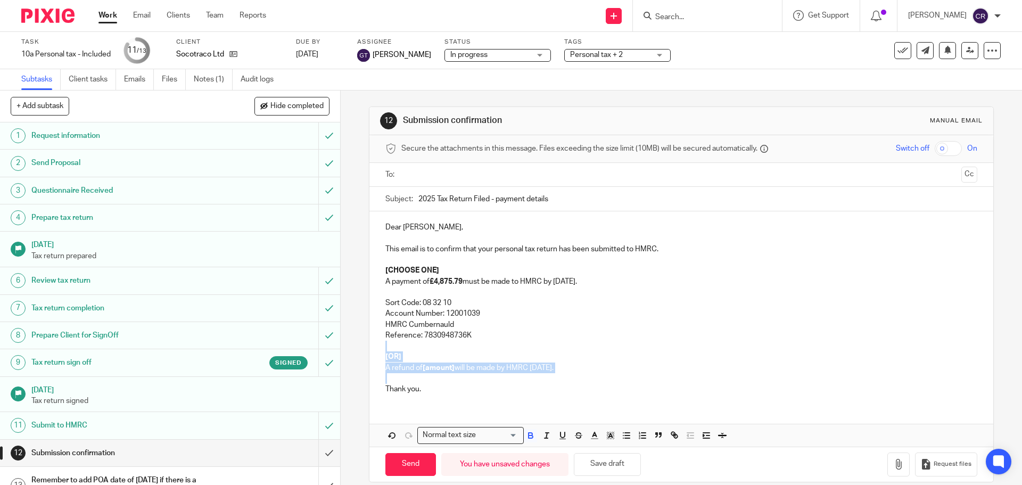
drag, startPoint x: 387, startPoint y: 375, endPoint x: 377, endPoint y: 348, distance: 29.0
click at [377, 348] on div "Dear Saeed, This email is to confirm that your personal tax return has been sub…" at bounding box center [680, 306] width 623 height 191
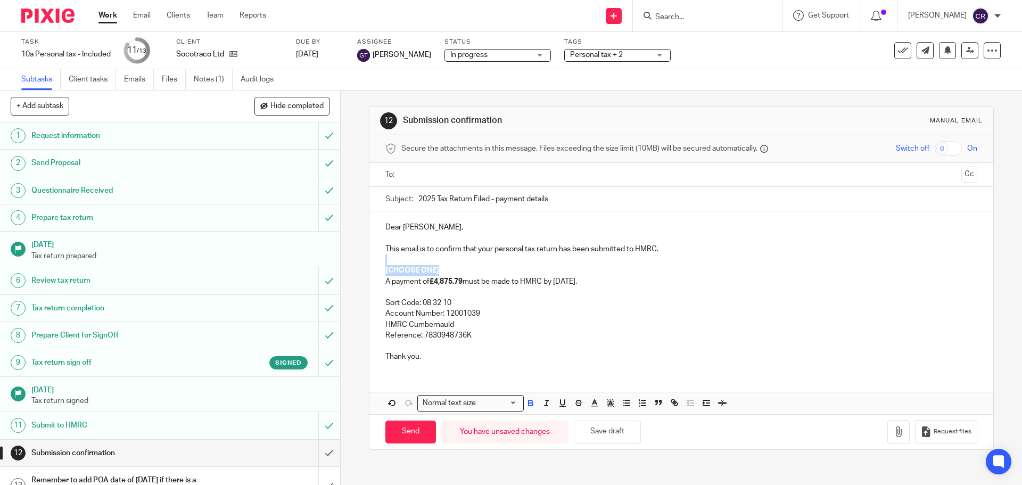
drag, startPoint x: 441, startPoint y: 271, endPoint x: 340, endPoint y: 264, distance: 100.8
click at [341, 264] on div "12 Submission confirmation Manual email Secure the attachments in this message.…" at bounding box center [681, 287] width 681 height 394
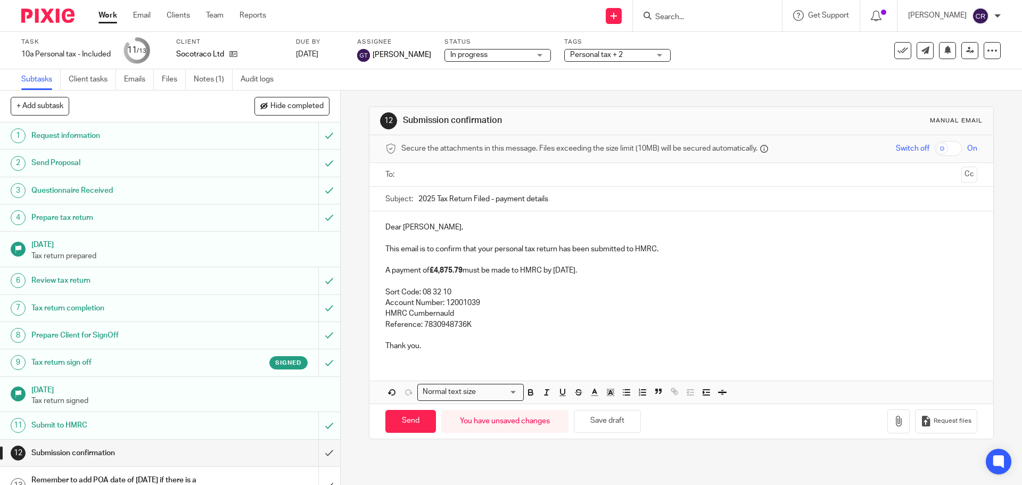
click at [434, 171] on input "text" at bounding box center [680, 175] width 551 height 12
click at [961, 179] on button "Cc" at bounding box center [969, 176] width 16 height 16
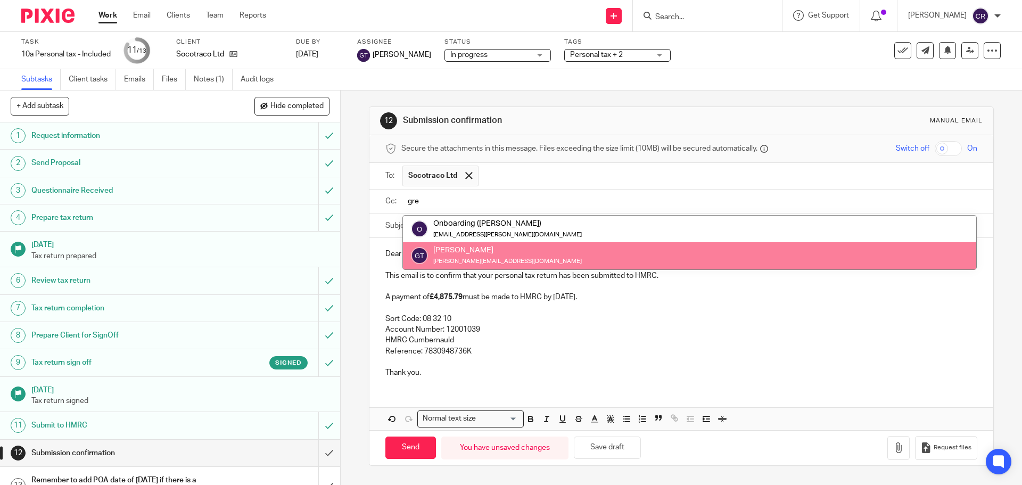
type input "gre"
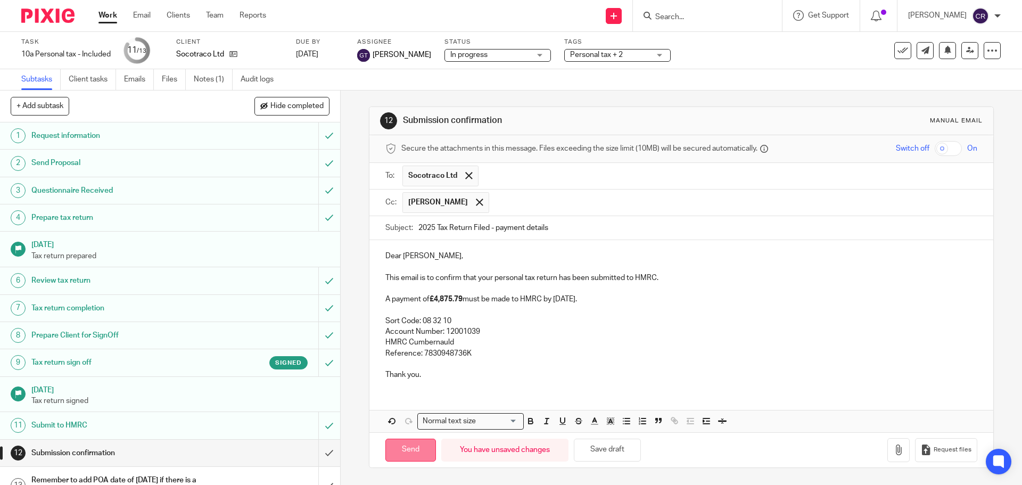
click at [411, 445] on input "Send" at bounding box center [410, 450] width 51 height 23
click at [318, 474] on input "submit" at bounding box center [168, 486] width 337 height 38
